Goal: Task Accomplishment & Management: Complete application form

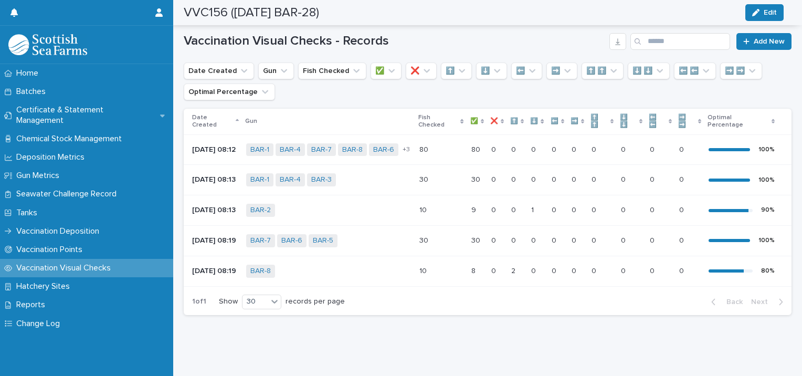
scroll to position [53, 0]
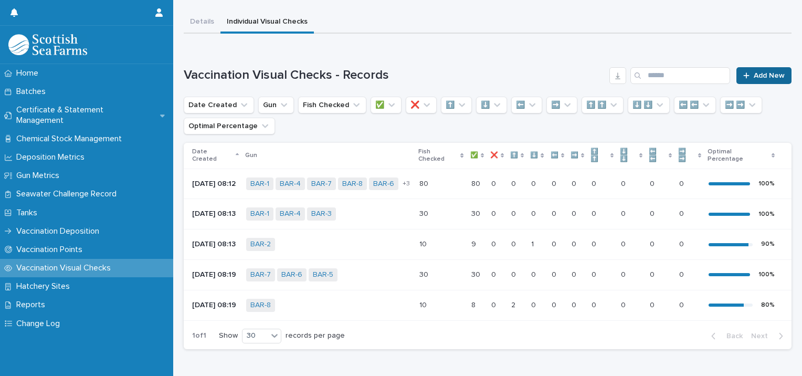
click at [745, 74] on div at bounding box center [749, 75] width 11 height 7
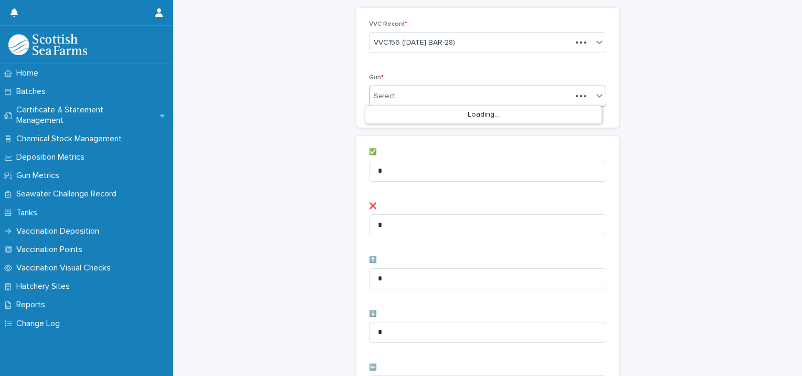
click at [437, 102] on div "Select..." at bounding box center [471, 96] width 202 height 17
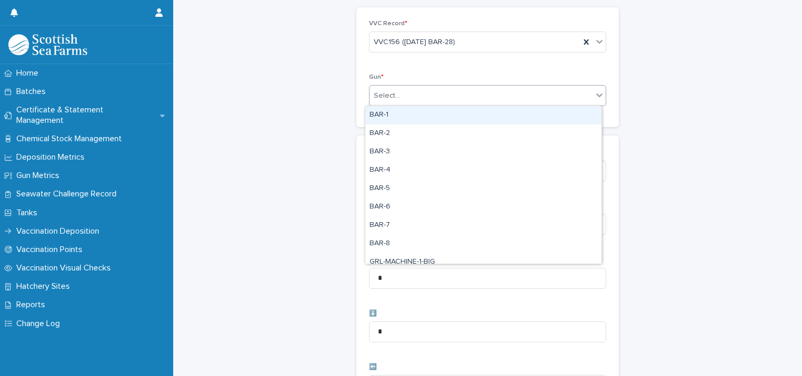
drag, startPoint x: 407, startPoint y: 123, endPoint x: 405, endPoint y: 118, distance: 5.7
click at [405, 118] on div "BAR-1" at bounding box center [483, 115] width 236 height 18
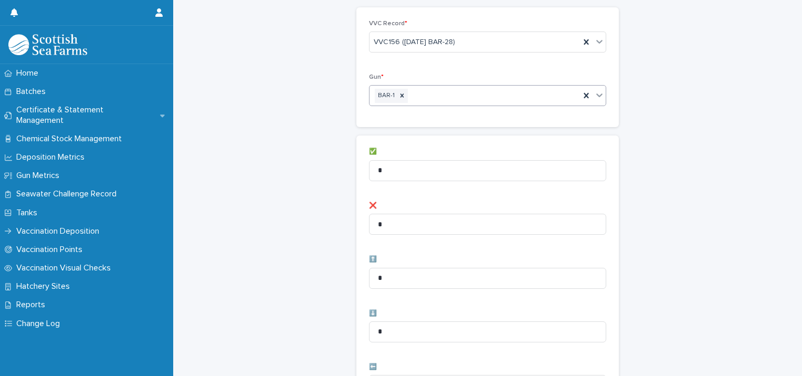
click at [453, 97] on div "BAR-1" at bounding box center [475, 96] width 211 height 18
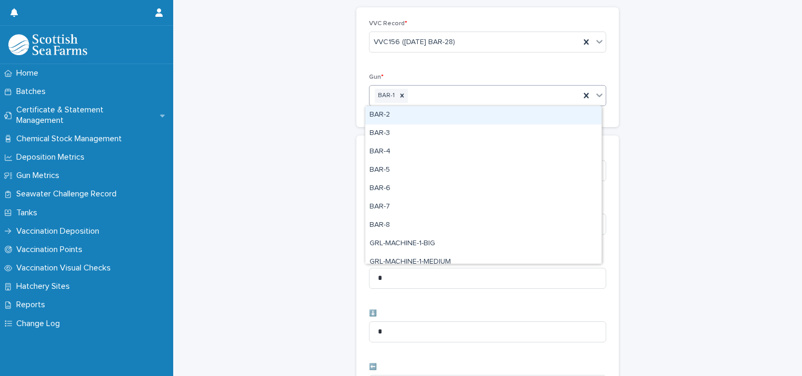
click at [434, 113] on div "BAR-2" at bounding box center [483, 115] width 236 height 18
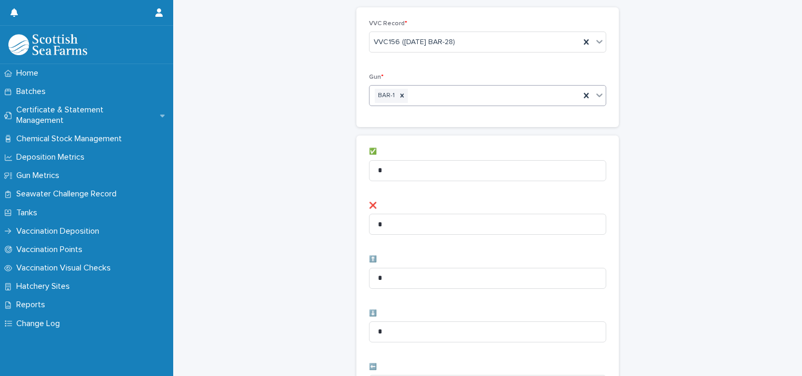
click at [493, 91] on div "BAR-1" at bounding box center [475, 96] width 211 height 18
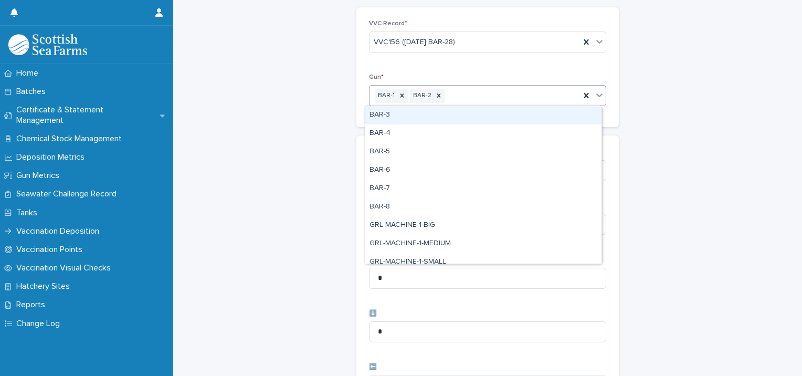
click at [464, 113] on div "BAR-3" at bounding box center [483, 115] width 236 height 18
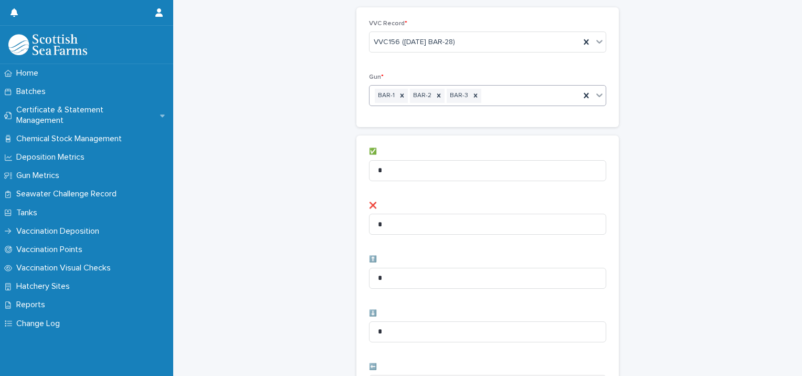
click at [505, 95] on div "BAR-1 BAR-2 BAR-3" at bounding box center [475, 96] width 211 height 18
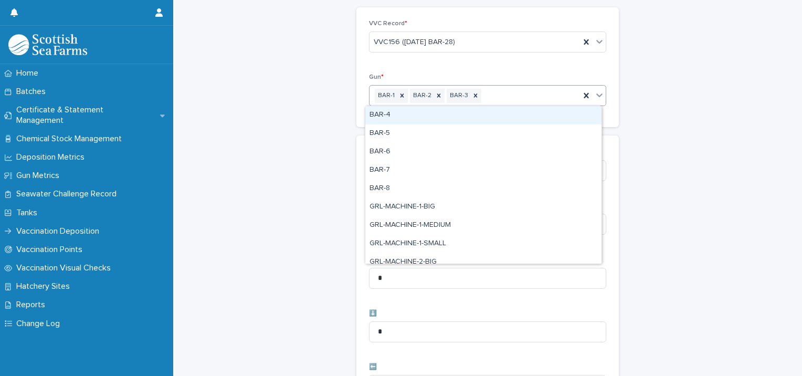
click at [480, 122] on div "BAR-4" at bounding box center [483, 115] width 236 height 18
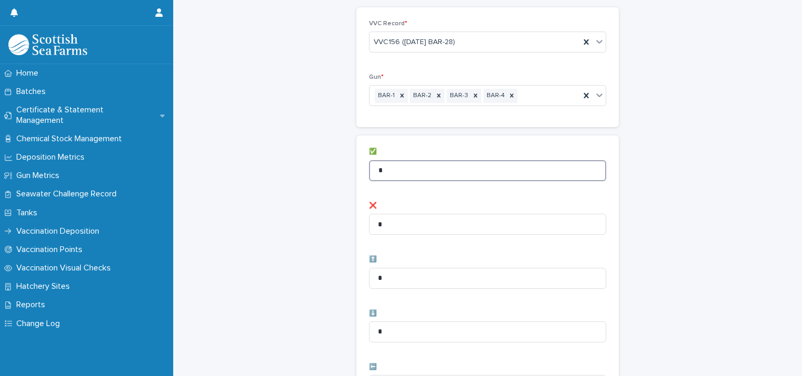
drag, startPoint x: 414, startPoint y: 177, endPoint x: 250, endPoint y: 169, distance: 164.6
click at [250, 169] on div "Vaccination Visual Checks - Records: add new Loading... Saving… Loading... Savi…" at bounding box center [488, 367] width 608 height 839
type input "**"
click at [250, 168] on div "Vaccination Visual Checks - Records: add new Loading... Saving… Loading... Savi…" at bounding box center [488, 367] width 608 height 839
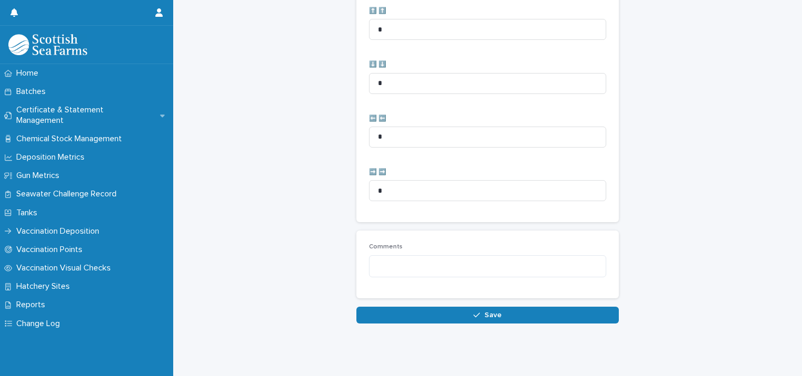
scroll to position [524, 0]
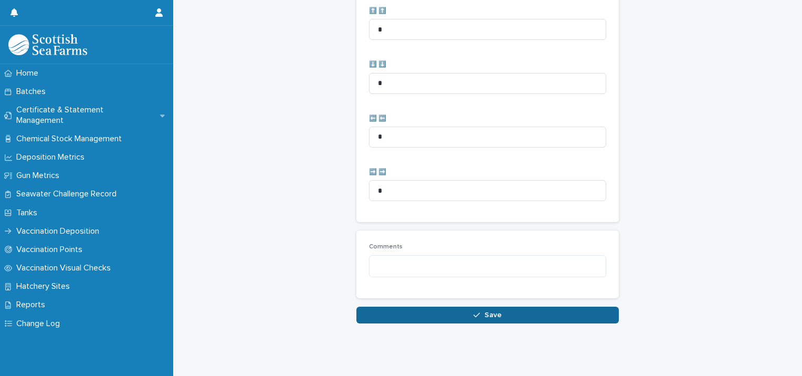
click at [389, 307] on button "Save" at bounding box center [488, 315] width 263 height 17
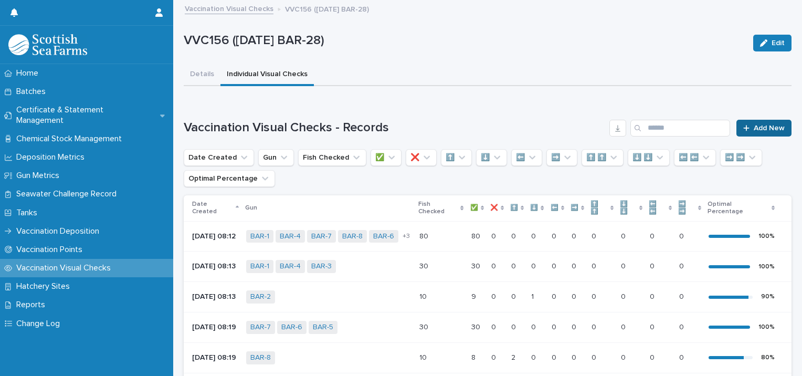
click at [757, 121] on link "Add New" at bounding box center [764, 128] width 55 height 17
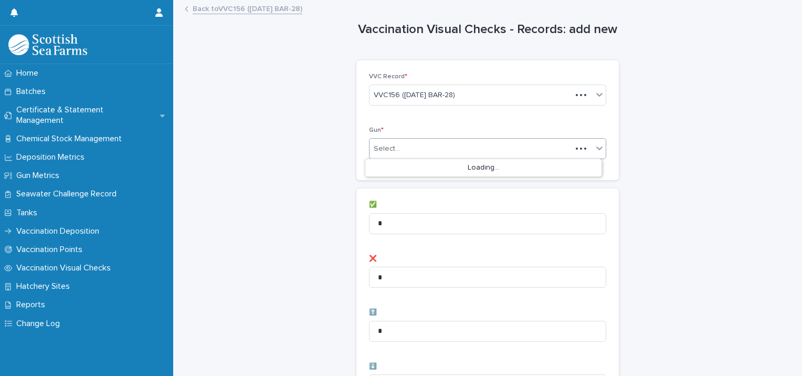
click at [387, 142] on div "Select..." at bounding box center [471, 148] width 202 height 17
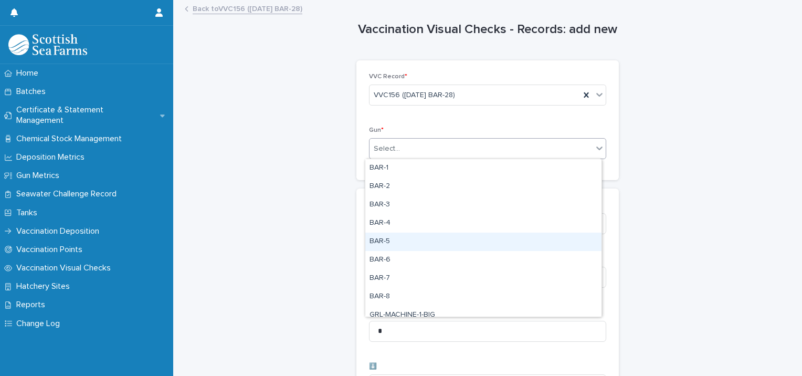
click at [398, 239] on div "BAR-5" at bounding box center [483, 242] width 236 height 18
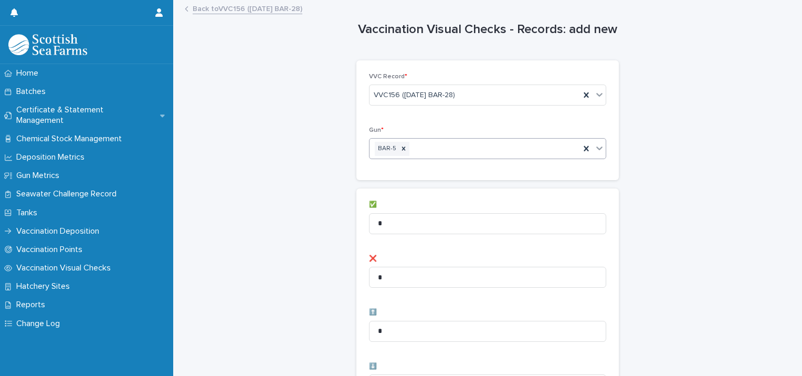
click at [452, 150] on div "BAR-5" at bounding box center [475, 149] width 211 height 18
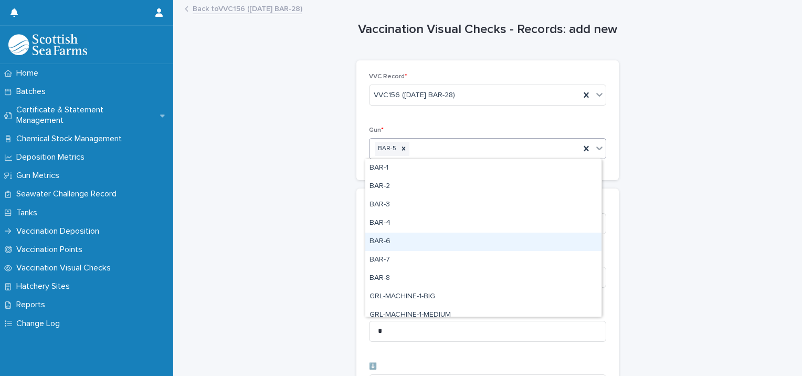
click at [399, 238] on div "BAR-6" at bounding box center [483, 242] width 236 height 18
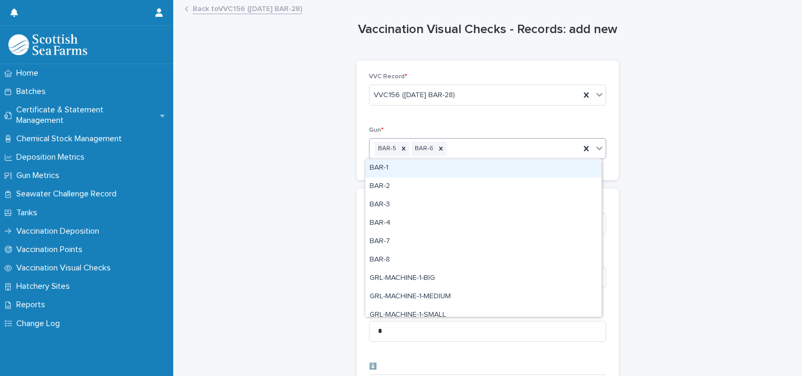
click at [476, 157] on div "BAR-5 BAR-6" at bounding box center [475, 149] width 211 height 18
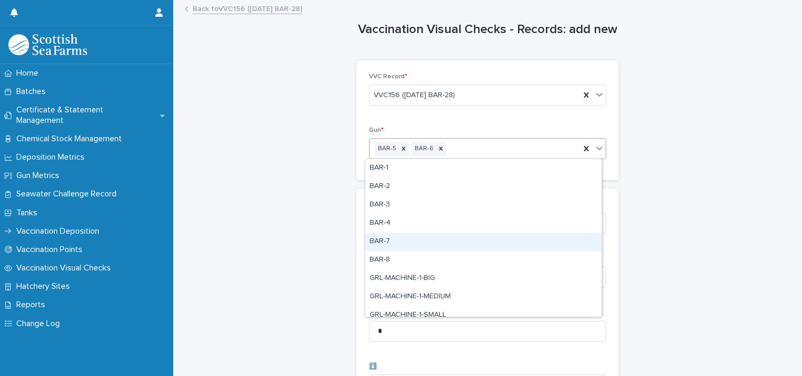
click at [417, 239] on div "BAR-7" at bounding box center [483, 242] width 236 height 18
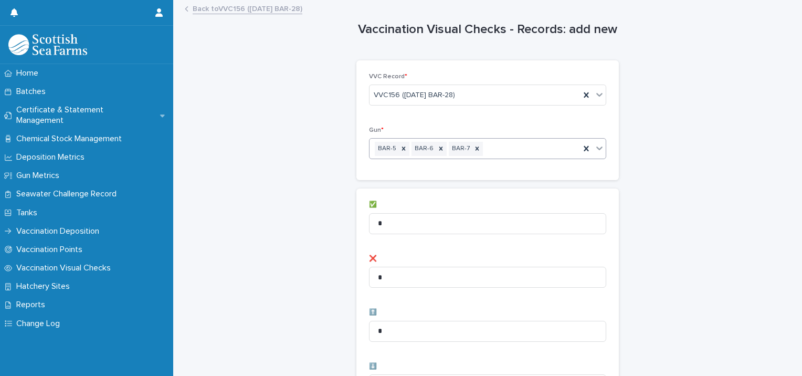
click at [512, 154] on div "BAR-5 BAR-6 BAR-7" at bounding box center [475, 149] width 211 height 18
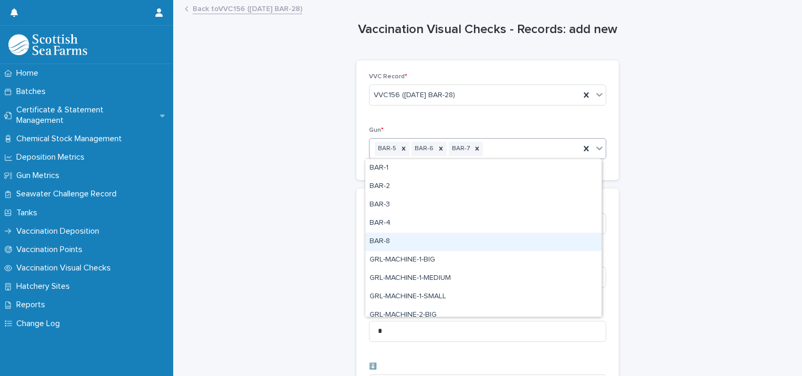
click at [429, 241] on div "BAR-8" at bounding box center [483, 242] width 236 height 18
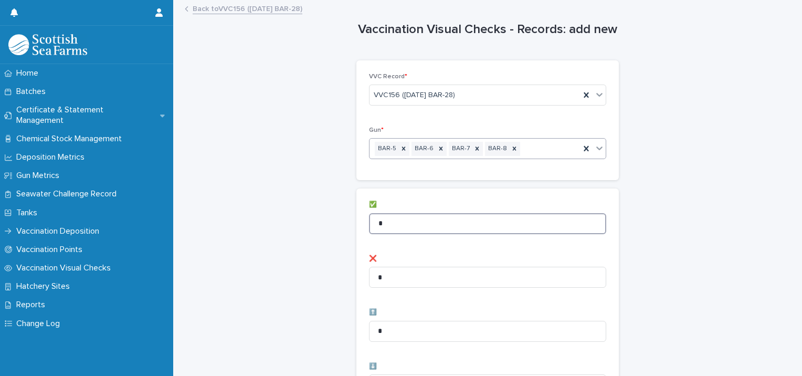
drag, startPoint x: 424, startPoint y: 224, endPoint x: 224, endPoint y: 200, distance: 202.1
type input "**"
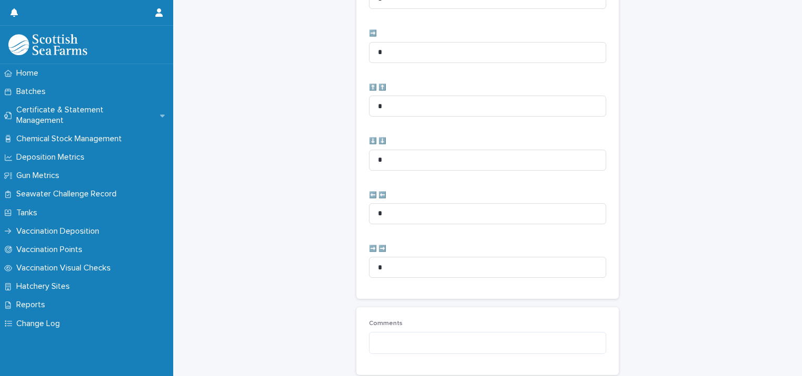
scroll to position [524, 0]
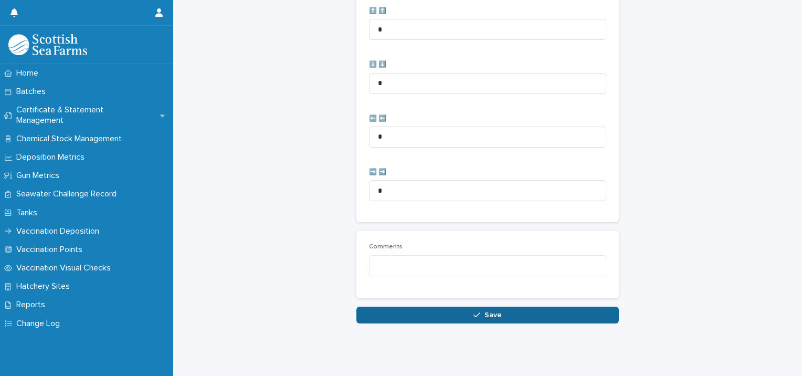
click at [383, 307] on button "Save" at bounding box center [488, 315] width 263 height 17
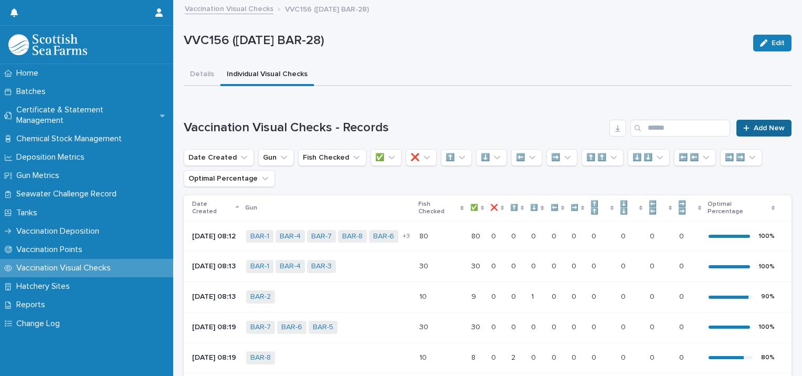
click at [754, 124] on span "Add New" at bounding box center [769, 127] width 31 height 7
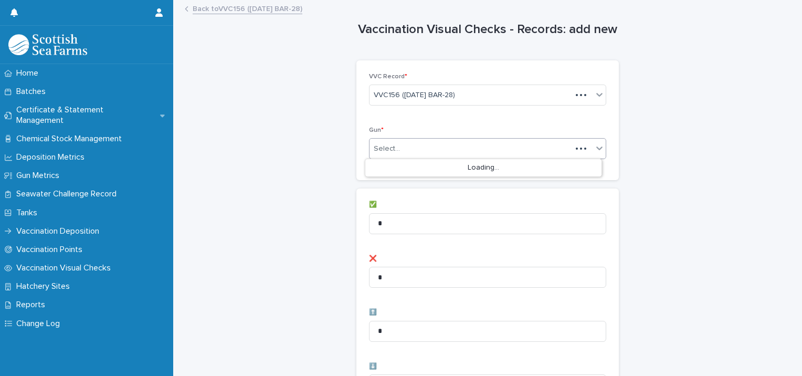
click at [401, 150] on div "Select..." at bounding box center [471, 148] width 202 height 17
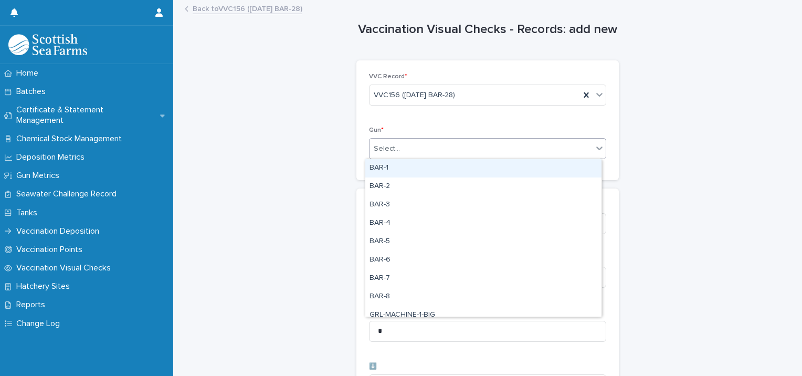
click at [400, 168] on div "BAR-1" at bounding box center [483, 168] width 236 height 18
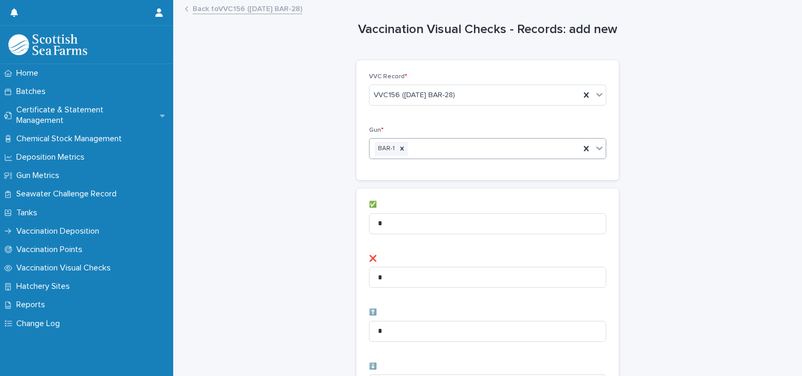
click at [444, 149] on div "BAR-1" at bounding box center [475, 149] width 211 height 18
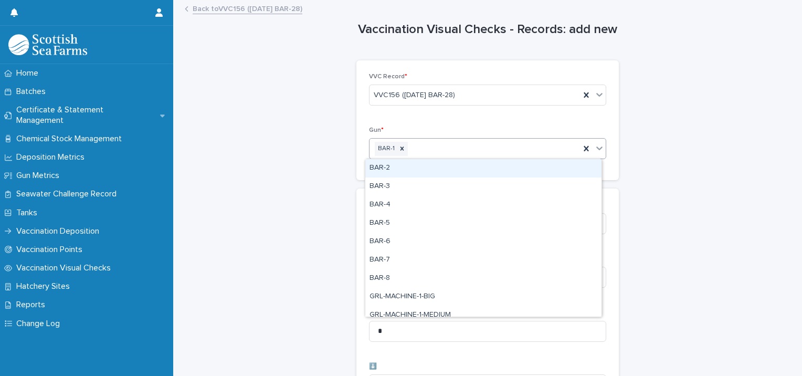
click at [432, 168] on div "BAR-2" at bounding box center [483, 168] width 236 height 18
click at [470, 147] on div "BAR-1 BAR-2" at bounding box center [475, 149] width 211 height 18
click at [462, 162] on div "BAR-3" at bounding box center [483, 168] width 236 height 18
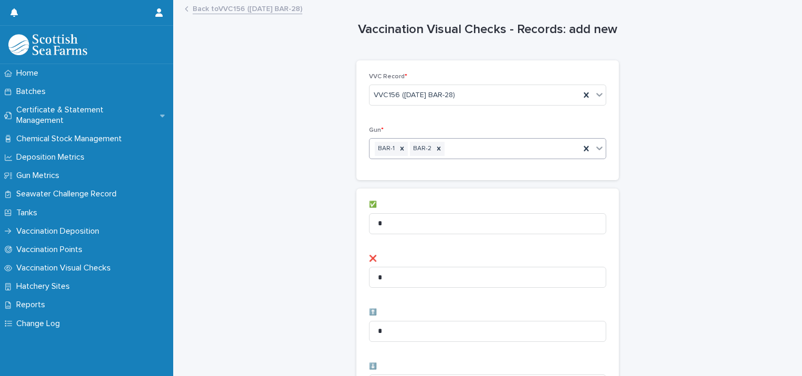
click at [515, 147] on div "BAR-1 BAR-2" at bounding box center [475, 149] width 211 height 18
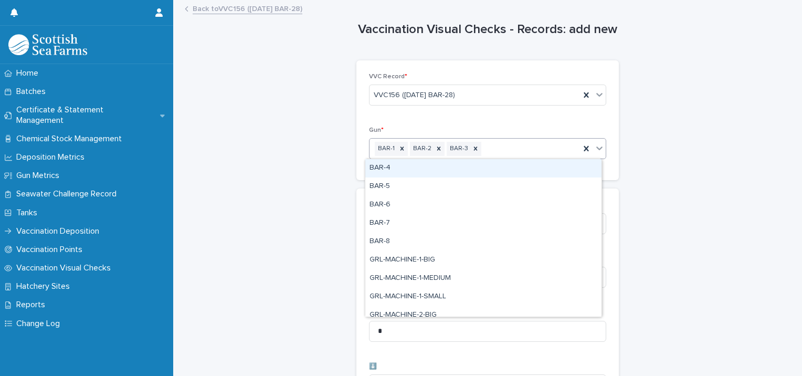
click at [496, 164] on div "BAR-4" at bounding box center [483, 168] width 236 height 18
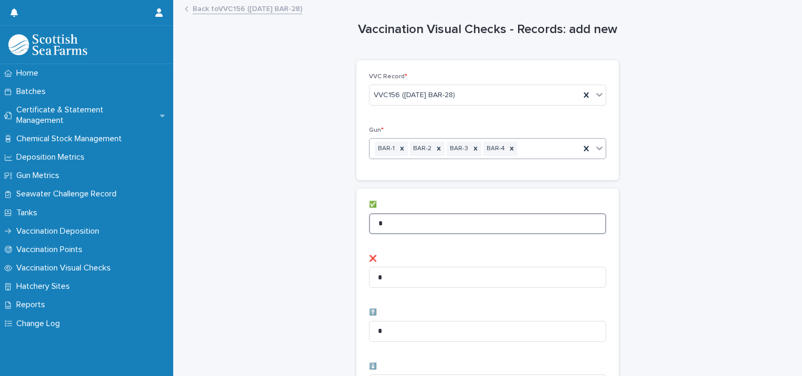
drag, startPoint x: 391, startPoint y: 227, endPoint x: 361, endPoint y: 227, distance: 30.5
type input "**"
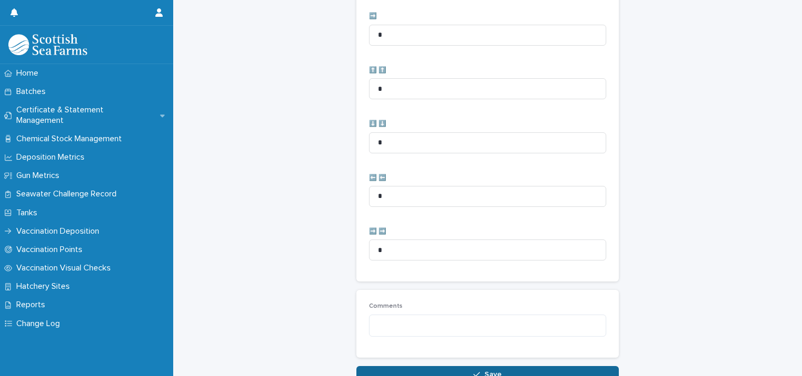
scroll to position [524, 0]
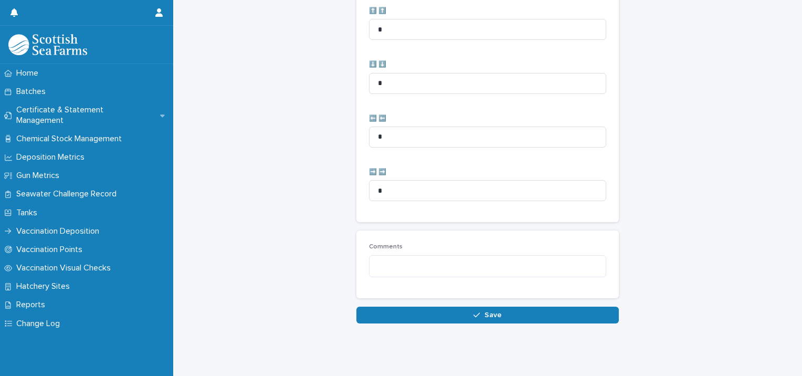
drag, startPoint x: 378, startPoint y: 305, endPoint x: 360, endPoint y: 301, distance: 18.1
click at [378, 307] on button "Save" at bounding box center [488, 315] width 263 height 17
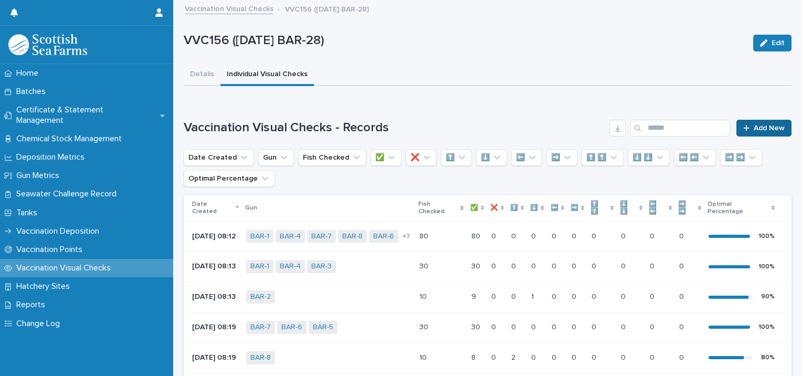
click at [759, 129] on span "Add New" at bounding box center [769, 127] width 31 height 7
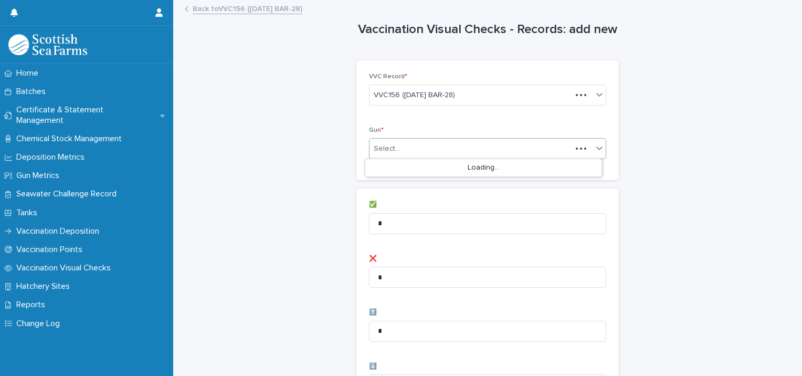
click at [399, 150] on div "Select..." at bounding box center [471, 148] width 202 height 17
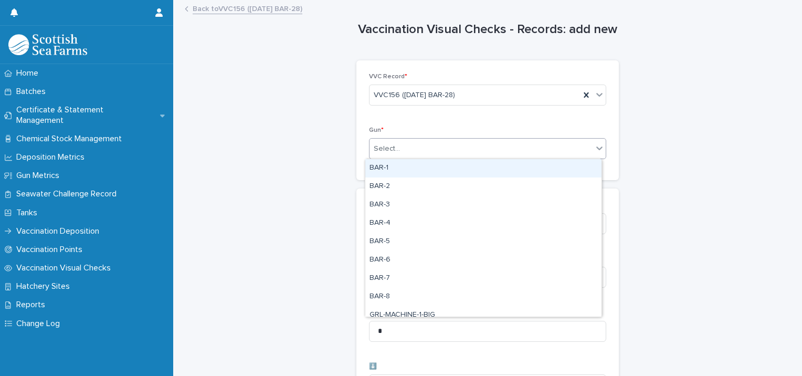
click at [395, 169] on div "BAR-1" at bounding box center [483, 168] width 236 height 18
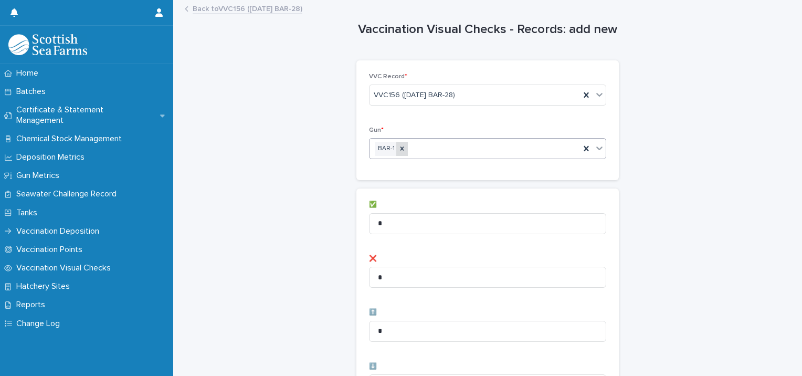
click at [400, 149] on icon at bounding box center [402, 148] width 7 height 7
click at [413, 149] on div "Select..." at bounding box center [481, 148] width 223 height 17
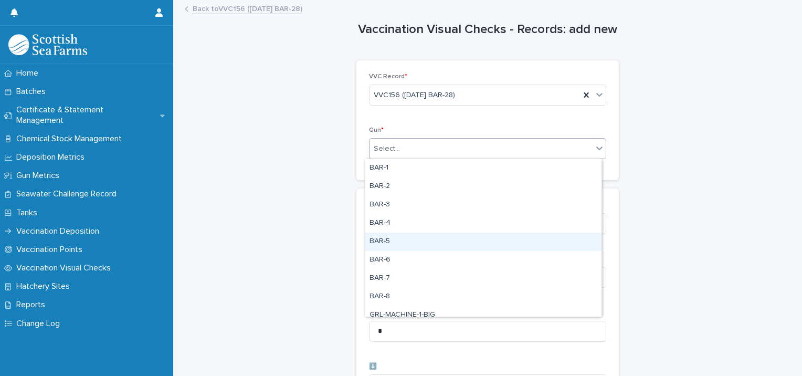
click at [411, 237] on div "BAR-5" at bounding box center [483, 242] width 236 height 18
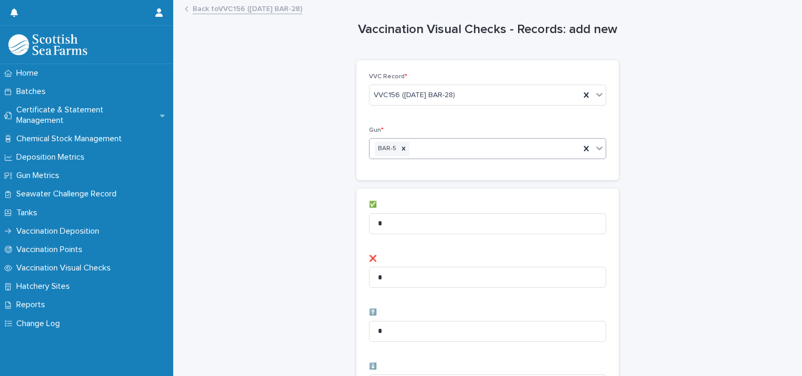
click at [441, 151] on div "BAR-5" at bounding box center [475, 149] width 211 height 18
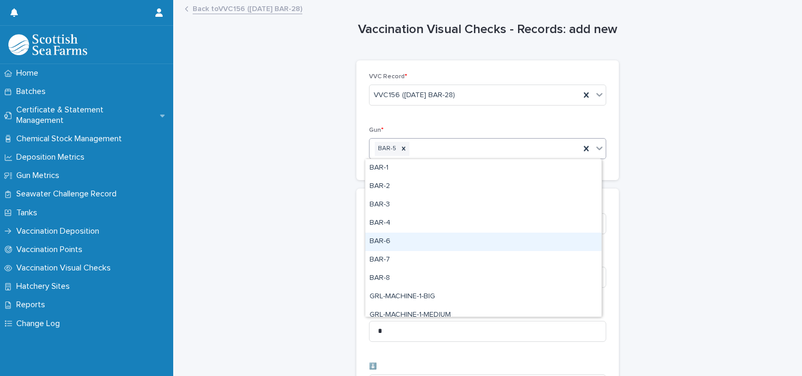
click at [399, 246] on div "BAR-6" at bounding box center [483, 242] width 236 height 18
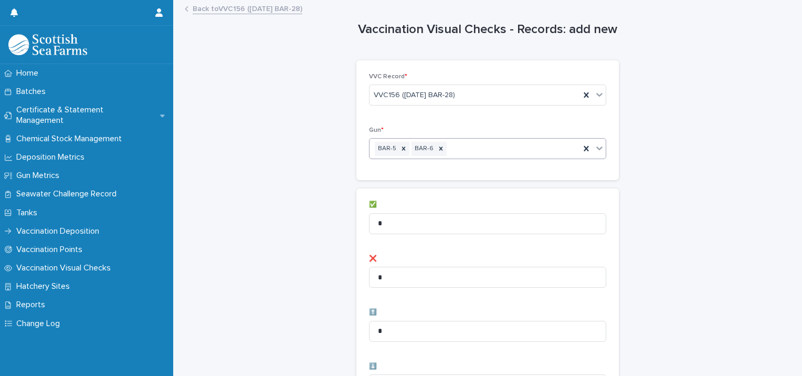
click at [479, 148] on div "BAR-5 BAR-6" at bounding box center [475, 149] width 211 height 18
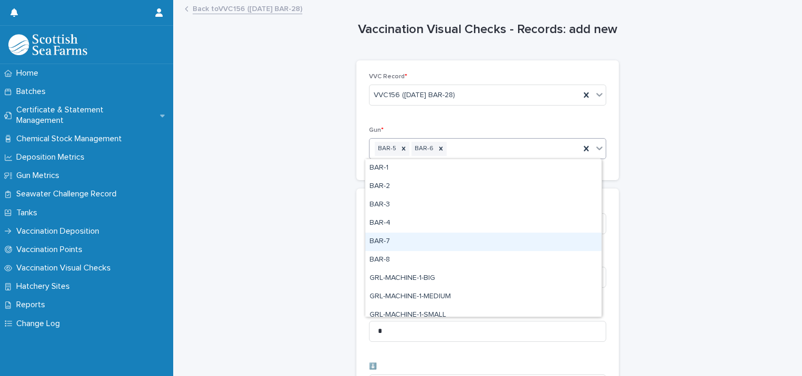
click at [417, 241] on div "BAR-7" at bounding box center [483, 242] width 236 height 18
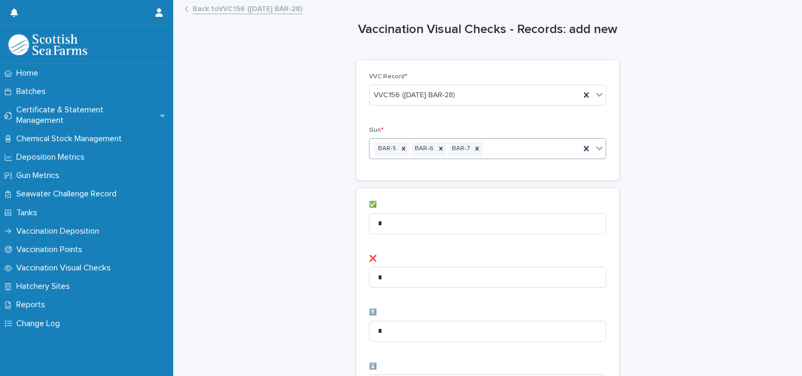
click at [500, 148] on div "BAR-5 BAR-6 BAR-7" at bounding box center [475, 149] width 211 height 18
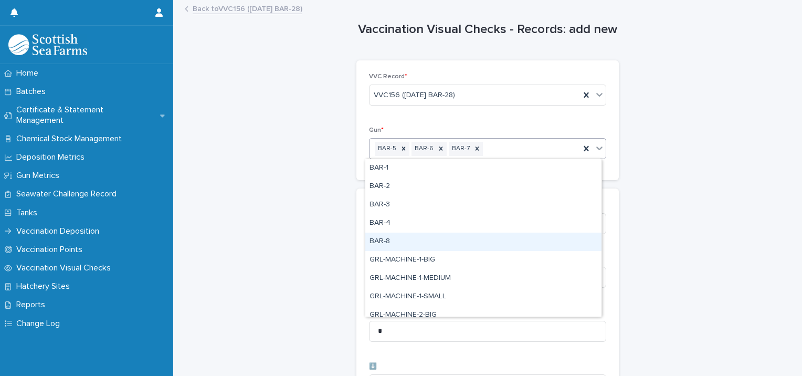
click at [415, 244] on div "BAR-8" at bounding box center [483, 242] width 236 height 18
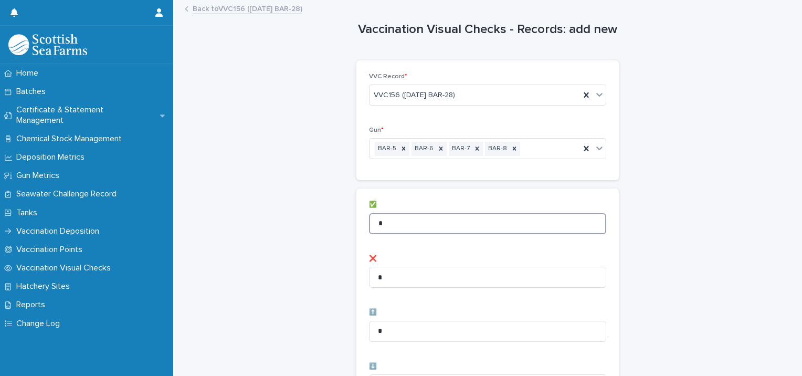
drag, startPoint x: 392, startPoint y: 221, endPoint x: 332, endPoint y: 224, distance: 60.0
type input "**"
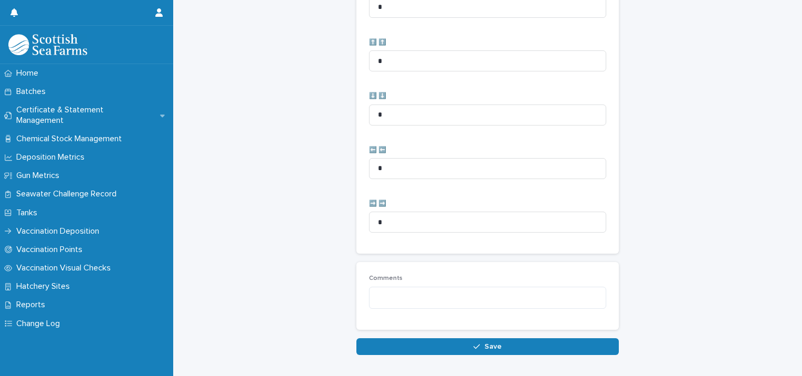
scroll to position [524, 0]
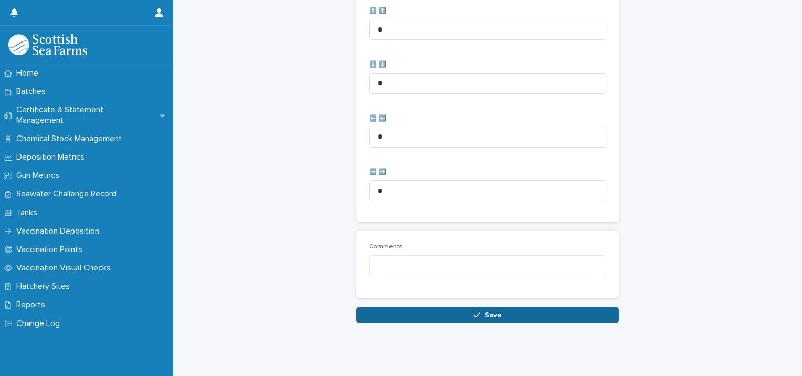
click at [365, 310] on button "Save" at bounding box center [488, 315] width 263 height 17
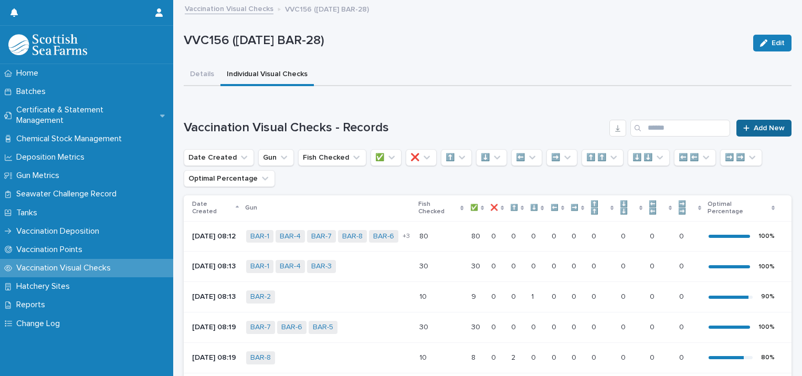
click at [758, 124] on span "Add New" at bounding box center [769, 127] width 31 height 7
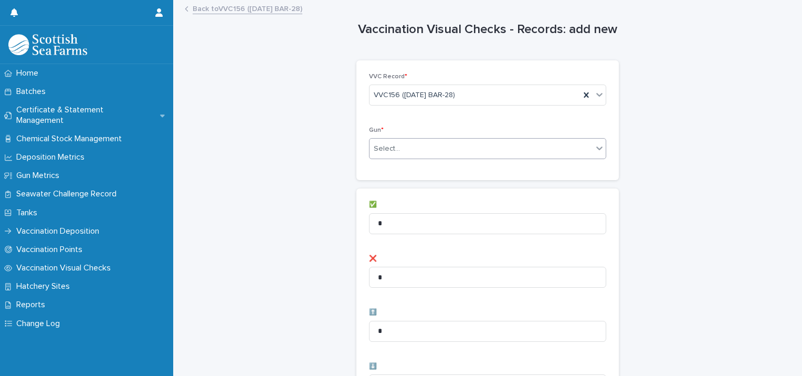
click at [433, 148] on div "Select..." at bounding box center [481, 148] width 223 height 17
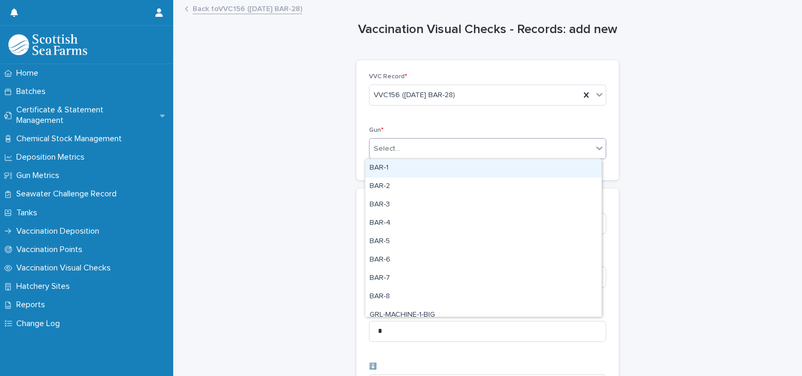
click at [406, 170] on div "BAR-1" at bounding box center [483, 168] width 236 height 18
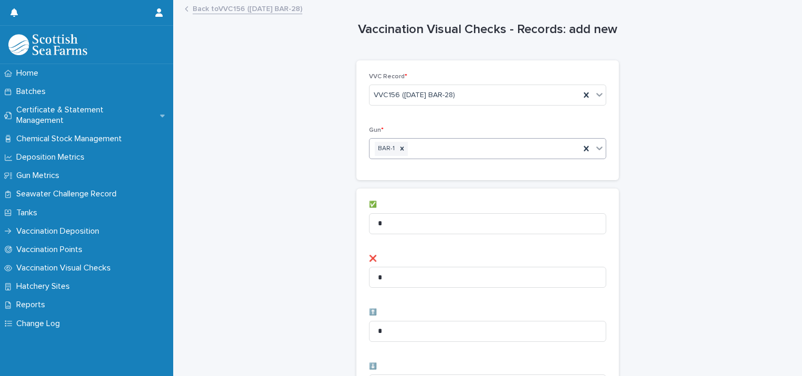
click at [454, 153] on div "BAR-1" at bounding box center [475, 149] width 211 height 18
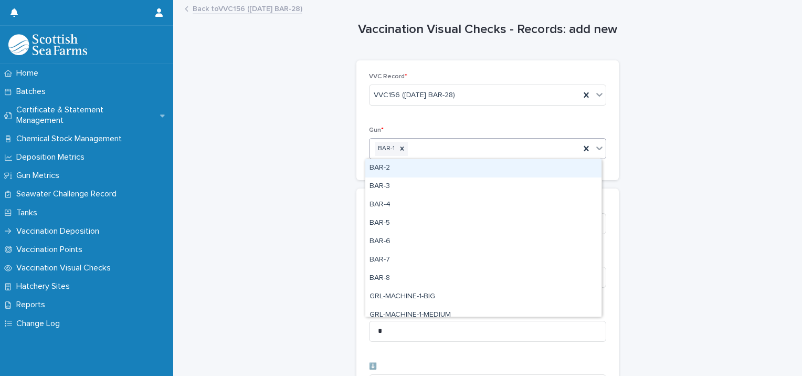
click at [420, 172] on div "BAR-2" at bounding box center [483, 168] width 236 height 18
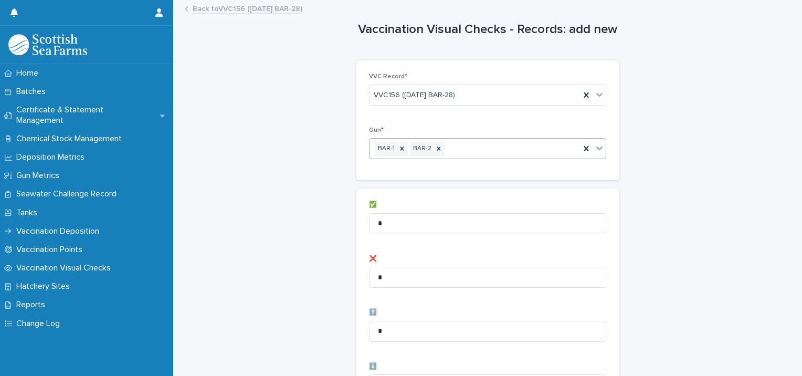
click at [478, 145] on div "BAR-1 BAR-2" at bounding box center [475, 149] width 211 height 18
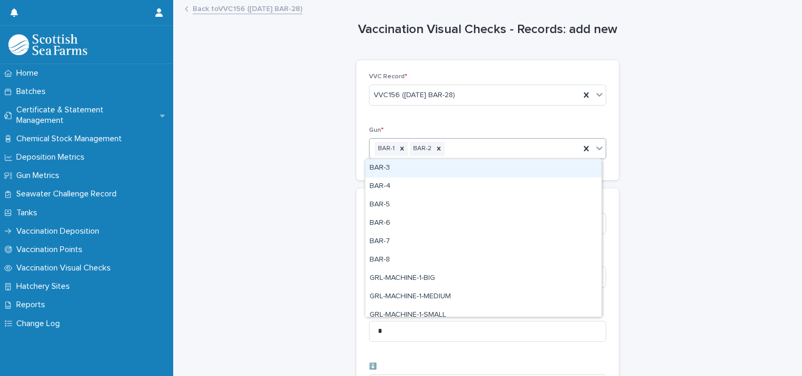
click at [444, 169] on div "BAR-3" at bounding box center [483, 168] width 236 height 18
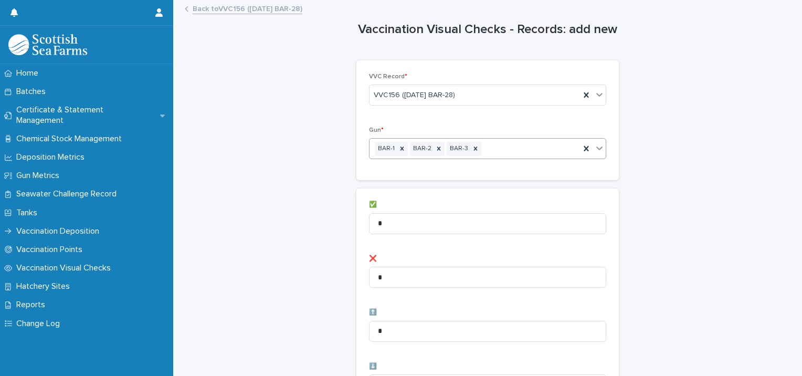
click at [521, 153] on div "BAR-1 BAR-2 BAR-3" at bounding box center [475, 149] width 211 height 18
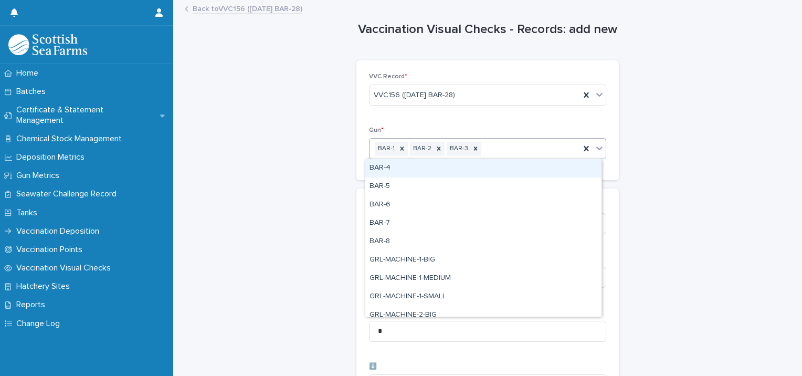
click at [481, 172] on div "BAR-4" at bounding box center [483, 168] width 236 height 18
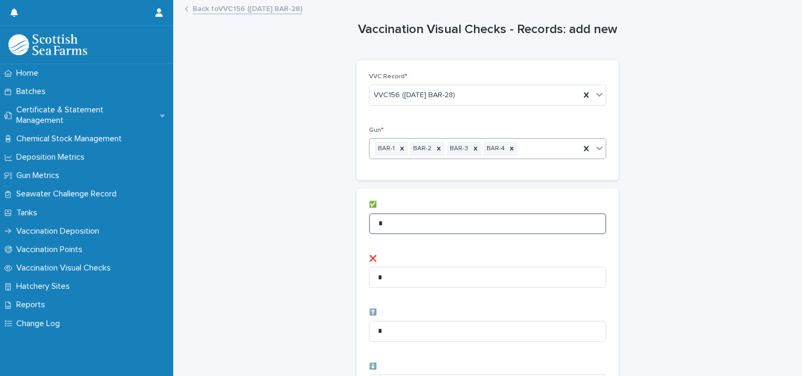
drag, startPoint x: 417, startPoint y: 228, endPoint x: 343, endPoint y: 229, distance: 74.6
type input "**"
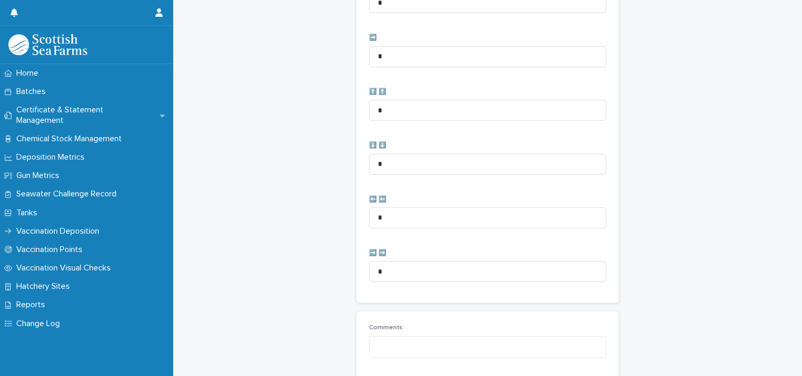
scroll to position [524, 0]
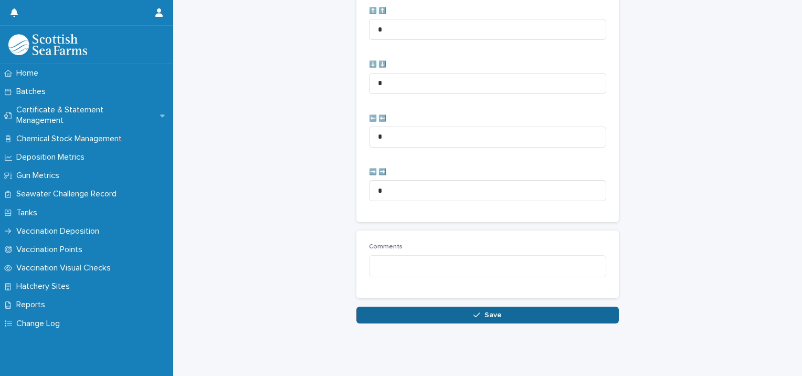
click at [370, 312] on button "Save" at bounding box center [488, 315] width 263 height 17
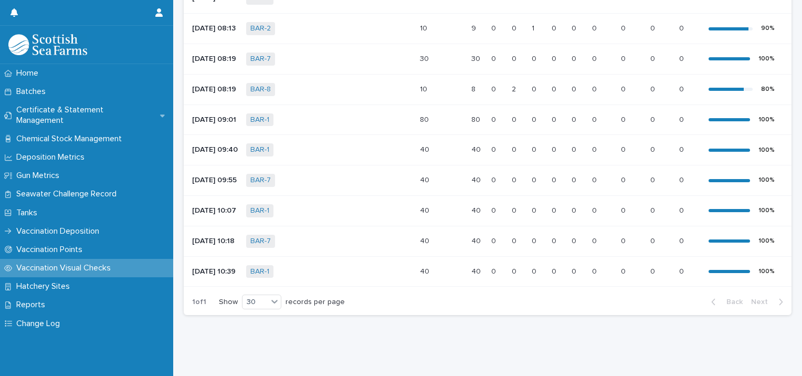
scroll to position [326, 0]
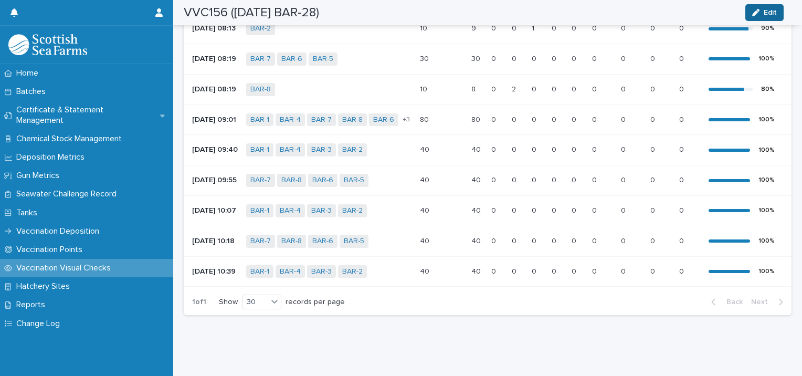
click at [759, 9] on icon "button" at bounding box center [756, 12] width 7 height 7
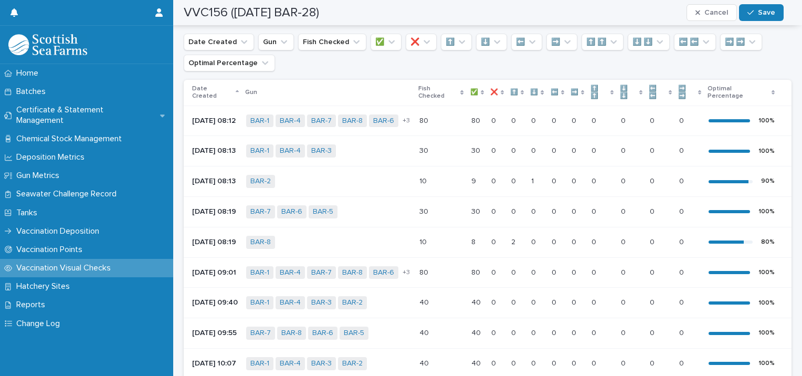
scroll to position [0, 0]
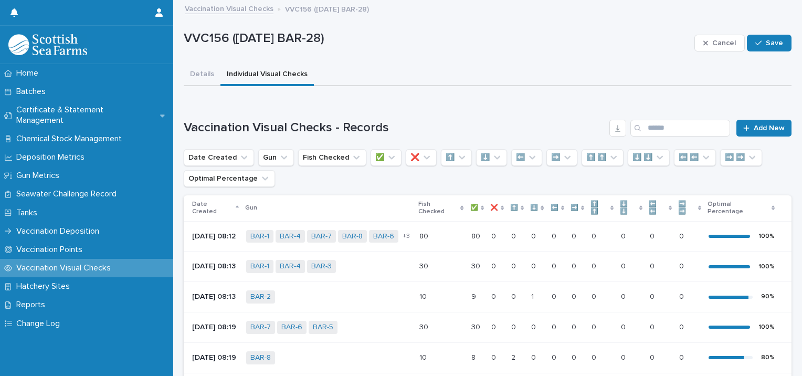
click at [713, 43] on span "Cancel" at bounding box center [725, 42] width 24 height 7
click at [758, 123] on link "Add New" at bounding box center [764, 128] width 55 height 17
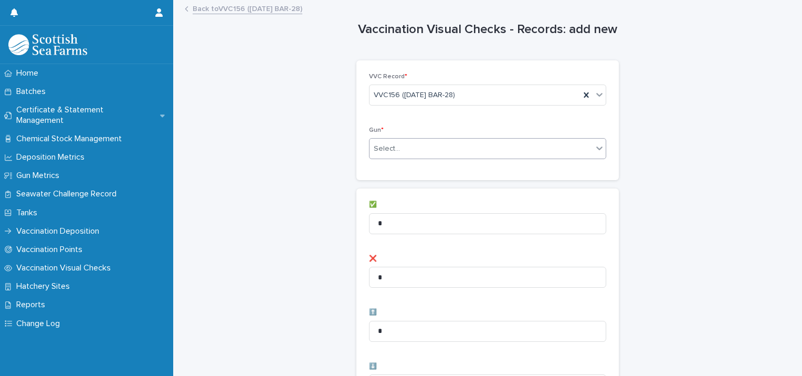
click at [386, 149] on div "Select..." at bounding box center [387, 148] width 26 height 11
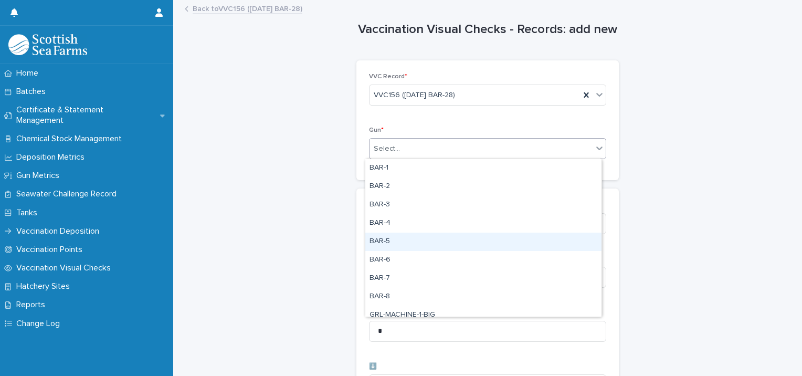
click at [381, 240] on div "BAR-5" at bounding box center [483, 242] width 236 height 18
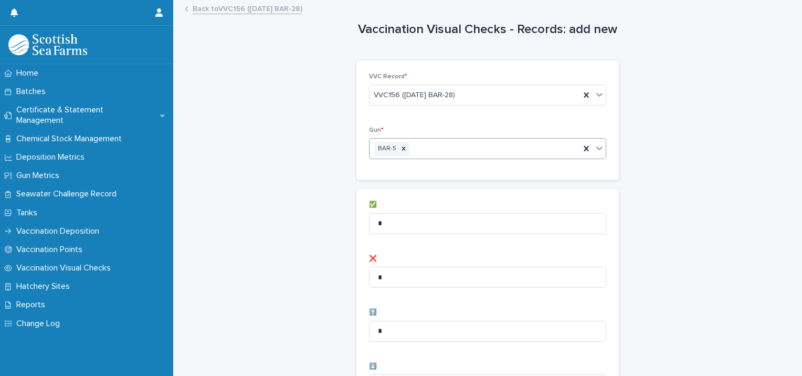
click at [426, 145] on div "BAR-5" at bounding box center [475, 149] width 211 height 18
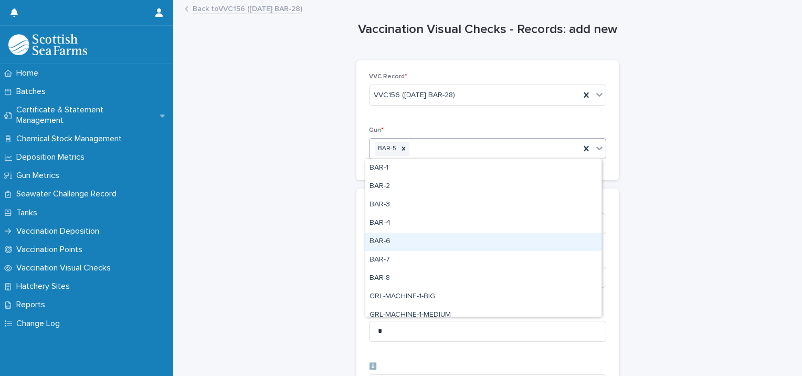
click at [389, 241] on div "BAR-6" at bounding box center [483, 242] width 236 height 18
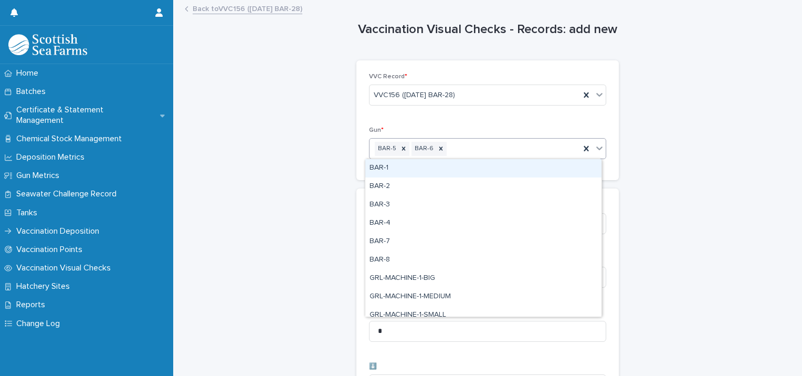
click at [460, 145] on div "BAR-5 BAR-6" at bounding box center [475, 149] width 211 height 18
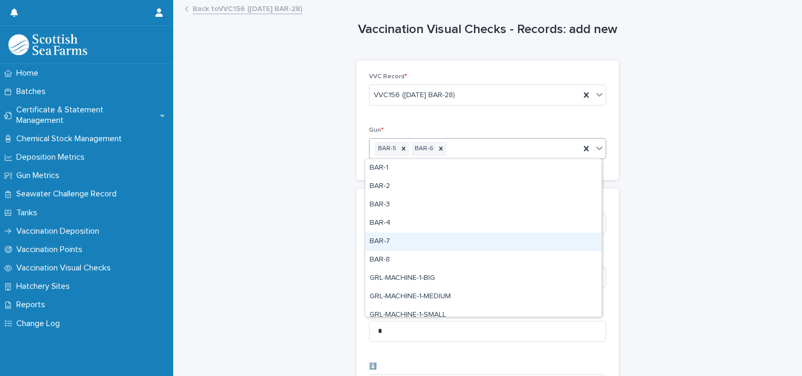
click at [403, 239] on div "BAR-7" at bounding box center [483, 242] width 236 height 18
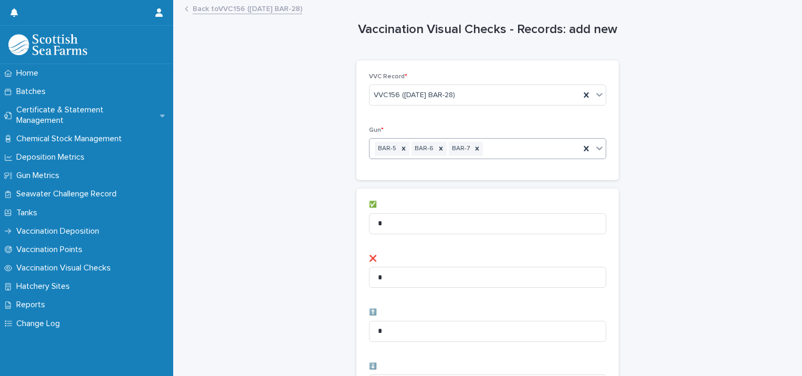
click at [504, 143] on div "BAR-5 BAR-6 BAR-7" at bounding box center [475, 149] width 211 height 18
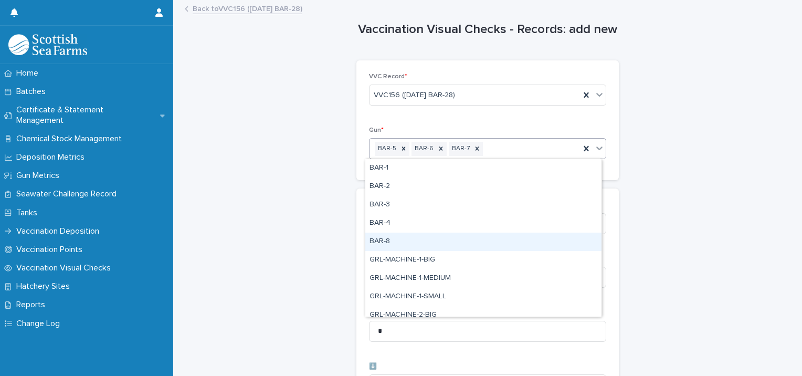
click at [430, 240] on div "BAR-8" at bounding box center [483, 242] width 236 height 18
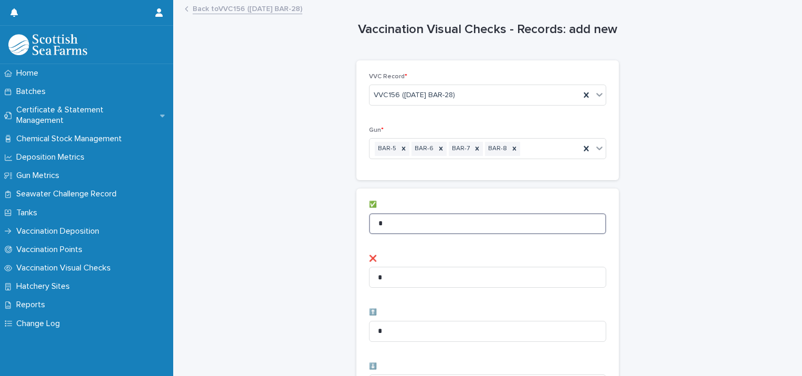
drag, startPoint x: 395, startPoint y: 218, endPoint x: 346, endPoint y: 214, distance: 49.0
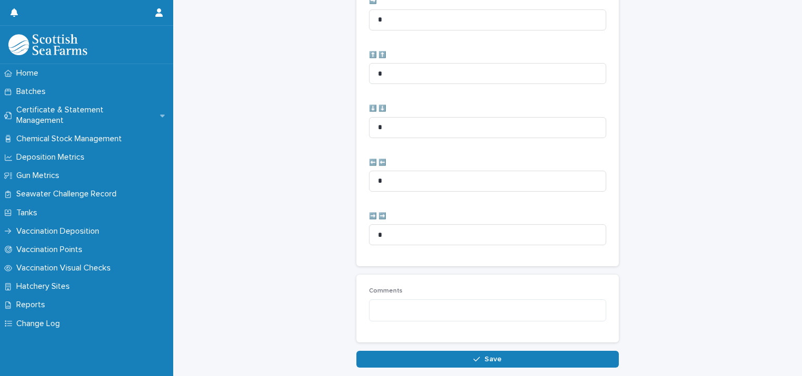
scroll to position [524, 0]
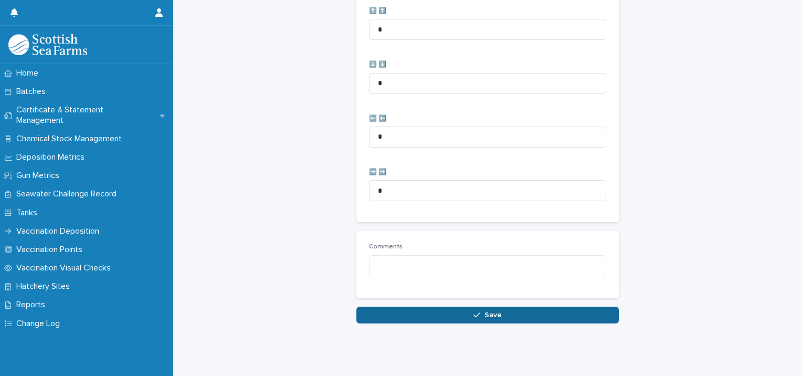
type input "**"
click at [439, 309] on button "Save" at bounding box center [488, 315] width 263 height 17
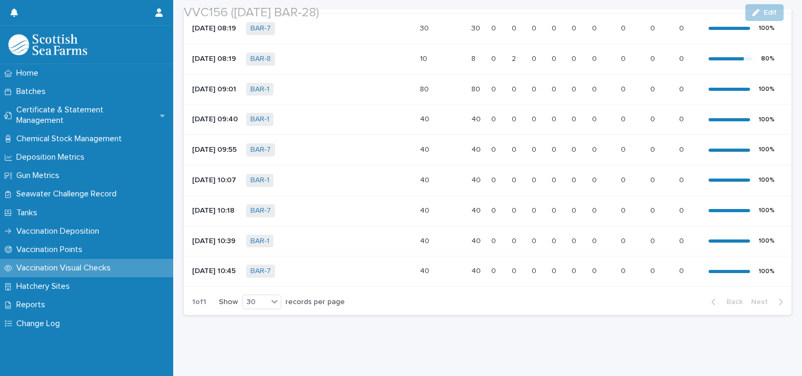
scroll to position [360, 0]
